Goal: Task Accomplishment & Management: Use online tool/utility

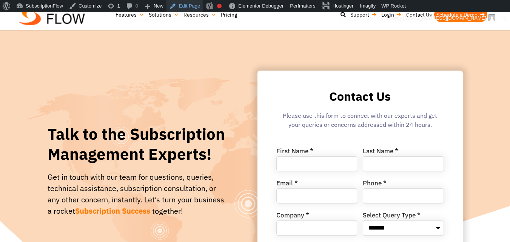
click at [185, 8] on link "Edit Page" at bounding box center [184, 6] width 37 height 12
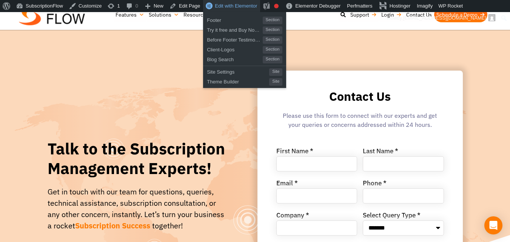
click at [221, 9] on link "Edit with Elementor" at bounding box center [231, 6] width 57 height 12
